Goal: Task Accomplishment & Management: Manage account settings

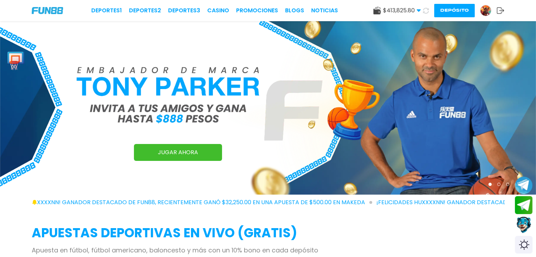
click at [454, 11] on button "Depósito" at bounding box center [454, 10] width 40 height 13
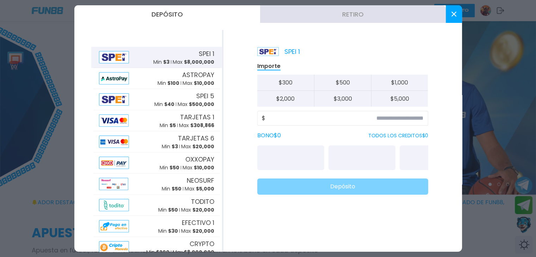
click at [350, 17] on button "Retiro" at bounding box center [353, 14] width 186 height 18
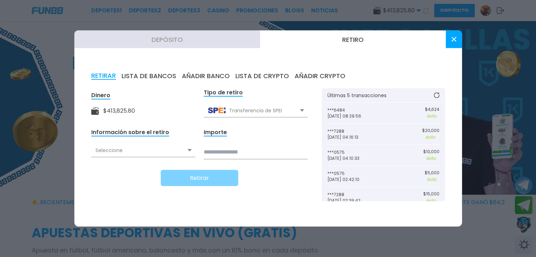
click at [126, 154] on div "Seleccione" at bounding box center [143, 150] width 104 height 13
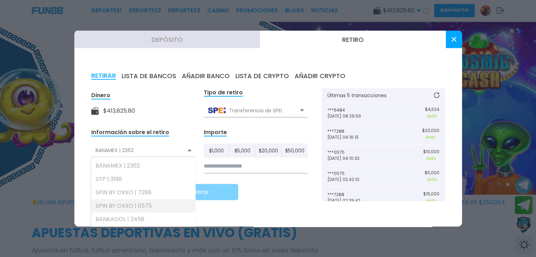
click at [145, 209] on div "SPIN BY OXXO | 0575" at bounding box center [143, 205] width 104 height 13
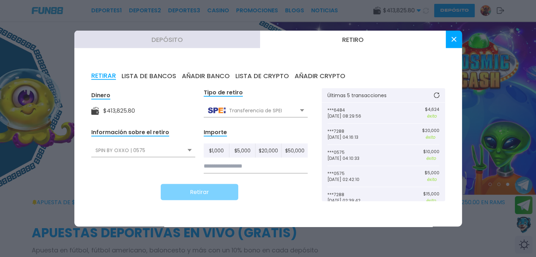
click at [234, 155] on button "$ 5,000" at bounding box center [242, 151] width 26 height 14
type input "*****"
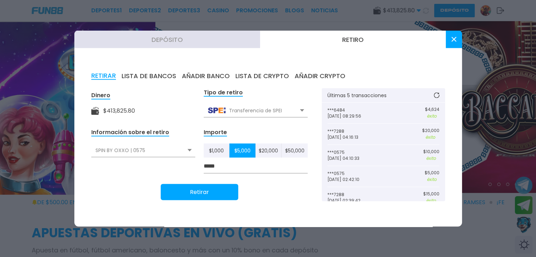
click at [218, 189] on button "Retirar" at bounding box center [199, 192] width 77 height 16
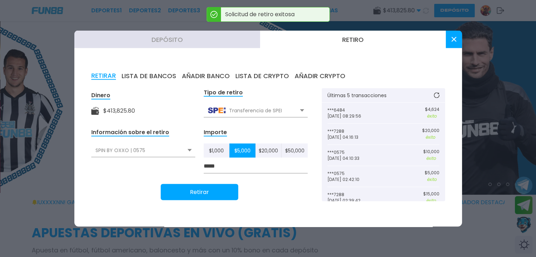
drag, startPoint x: 455, startPoint y: 42, endPoint x: 328, endPoint y: 4, distance: 132.9
click at [455, 42] on button at bounding box center [453, 40] width 16 height 18
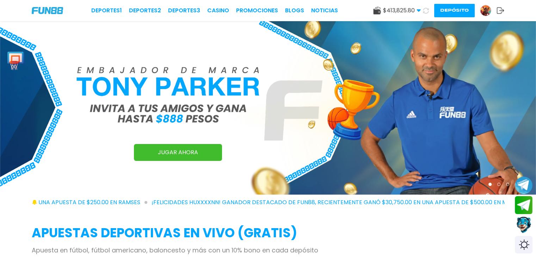
click at [457, 12] on button "Depósito" at bounding box center [454, 10] width 40 height 13
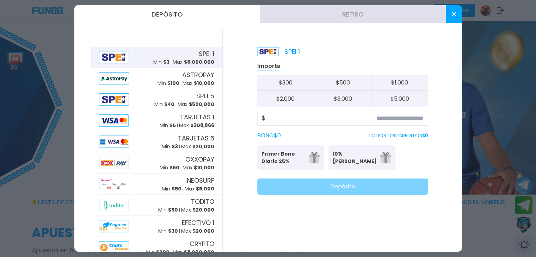
click at [350, 18] on button "Retiro" at bounding box center [353, 14] width 186 height 18
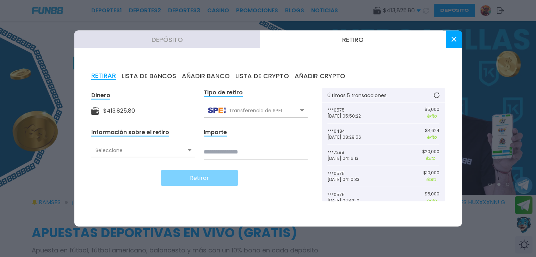
click at [118, 159] on div "Información sobre el retiro Seleccione Vacío" at bounding box center [143, 143] width 104 height 31
click at [118, 150] on div "Seleccione" at bounding box center [143, 150] width 104 height 13
click at [120, 150] on div "Seleccione" at bounding box center [143, 150] width 104 height 13
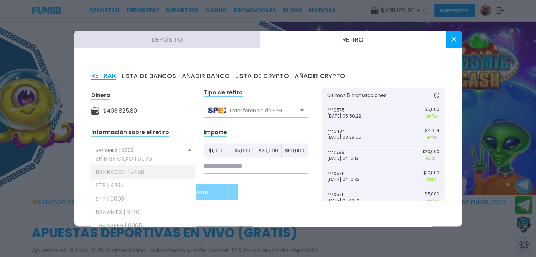
scroll to position [35, 0]
click at [152, 172] on div "SPIN BY OXXO | 0575" at bounding box center [143, 170] width 104 height 13
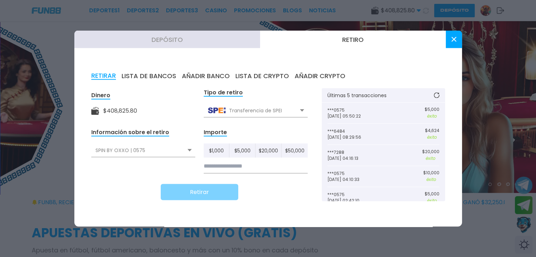
click at [220, 163] on input at bounding box center [256, 166] width 104 height 14
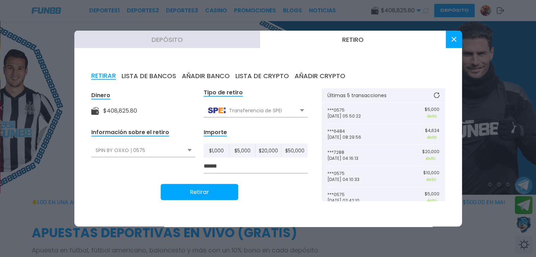
type input "******"
click at [210, 189] on button "Retirar" at bounding box center [199, 192] width 77 height 16
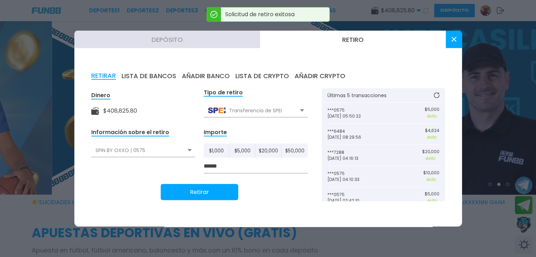
click at [453, 41] on icon at bounding box center [453, 39] width 5 height 5
